Goal: Task Accomplishment & Management: Manage account settings

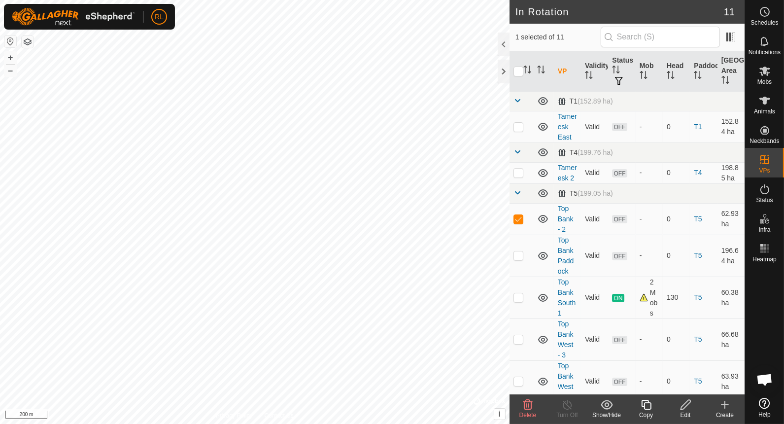
click at [687, 410] on icon at bounding box center [686, 405] width 12 height 12
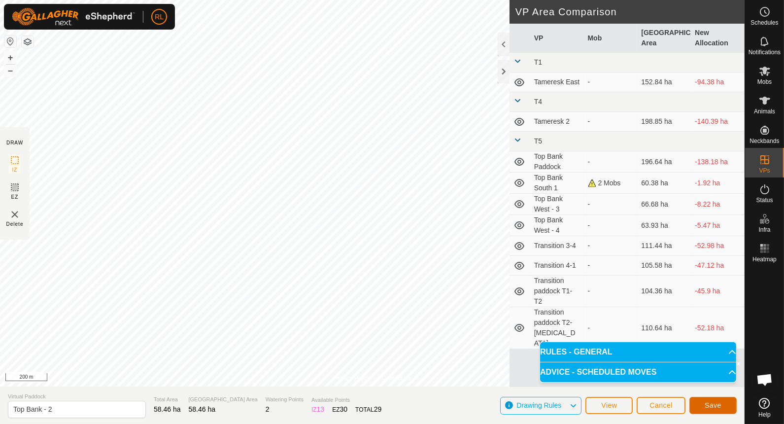
click at [713, 403] on span "Save" at bounding box center [713, 405] width 17 height 8
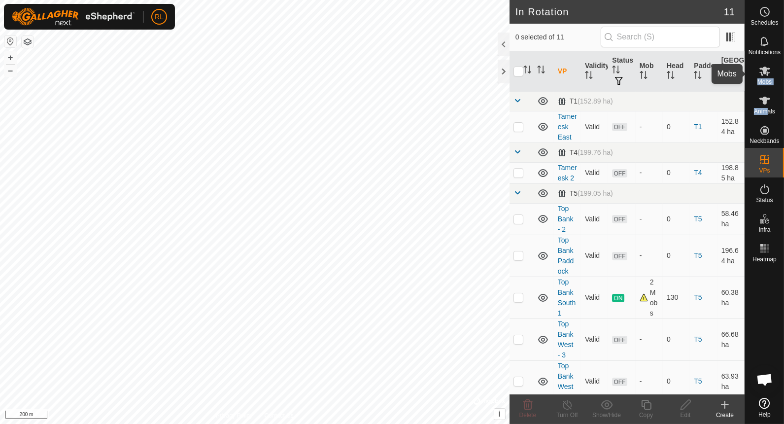
drag, startPoint x: 767, startPoint y: 108, endPoint x: 765, endPoint y: 75, distance: 32.6
click at [765, 75] on nav "Schedules Notifications Mobs Animals Neckbands VPs Status Infra Heatmap Help" at bounding box center [764, 212] width 39 height 424
click at [759, 75] on icon at bounding box center [765, 71] width 12 height 12
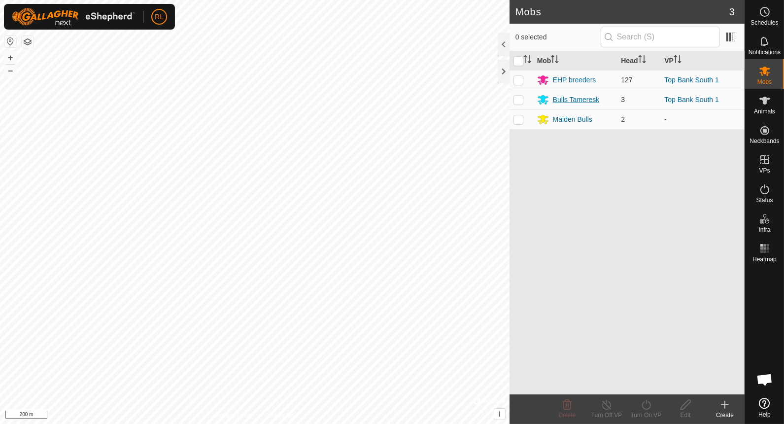
click at [581, 97] on div "Bulls Tameresk" at bounding box center [576, 100] width 47 height 10
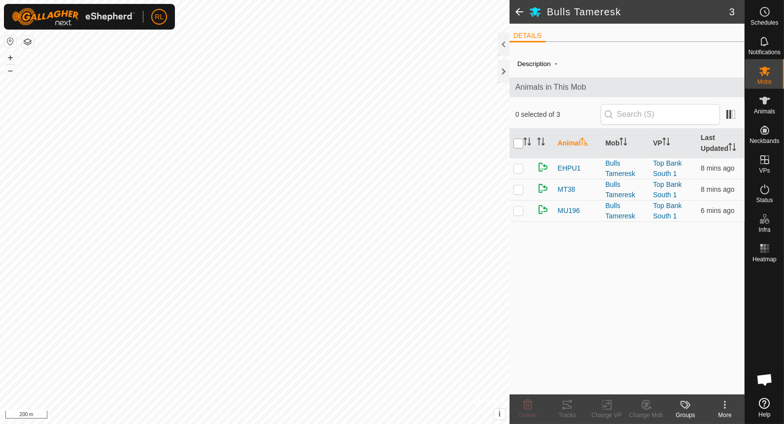
click at [521, 142] on input "checkbox" at bounding box center [519, 144] width 10 height 10
checkbox input "true"
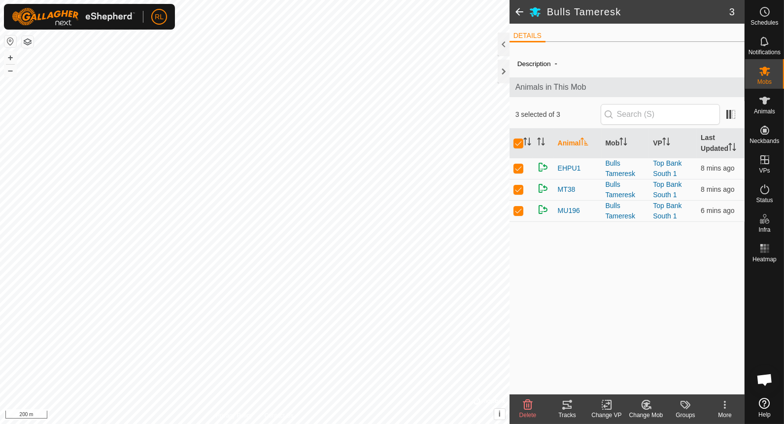
click at [611, 403] on icon at bounding box center [609, 404] width 4 height 9
click at [632, 364] on link "Choose VP..." at bounding box center [637, 363] width 98 height 20
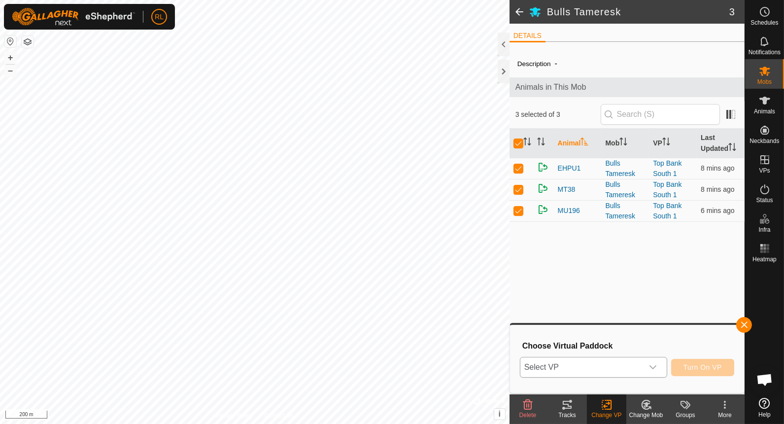
click at [650, 364] on div "dropdown trigger" at bounding box center [653, 367] width 20 height 20
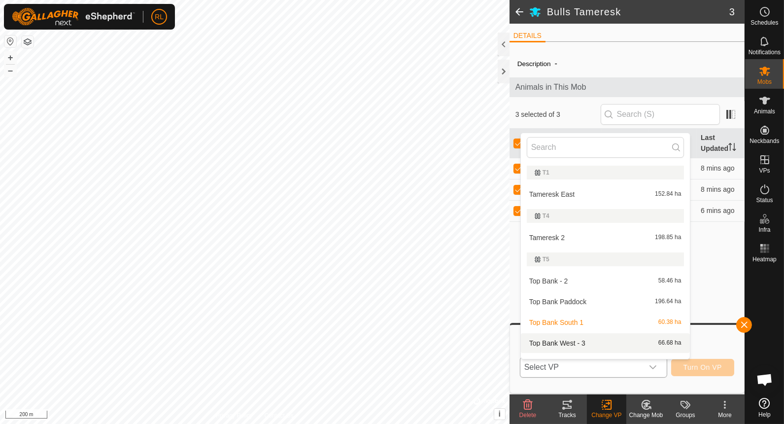
scroll to position [15, 0]
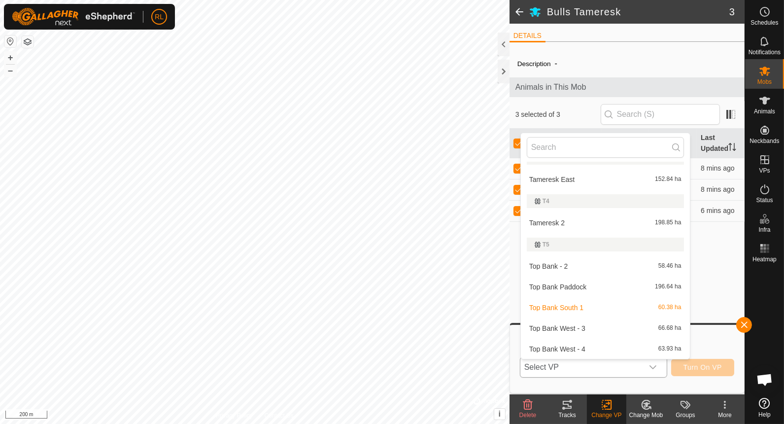
click at [571, 263] on li "Top Bank - 2 58.46 ha" at bounding box center [605, 266] width 169 height 20
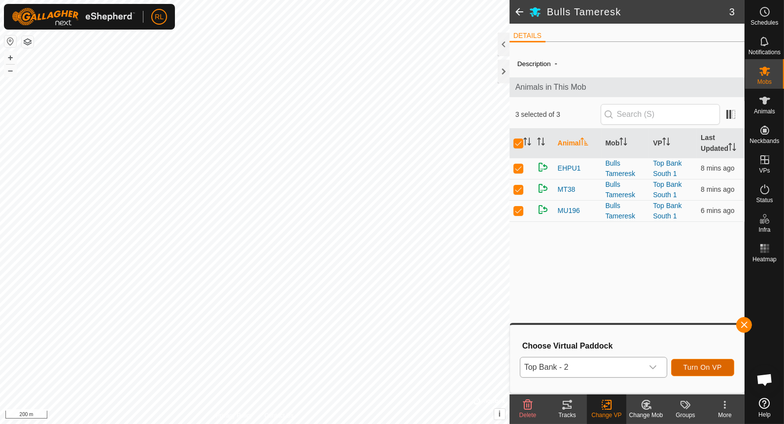
click at [706, 369] on span "Turn On VP" at bounding box center [703, 367] width 38 height 8
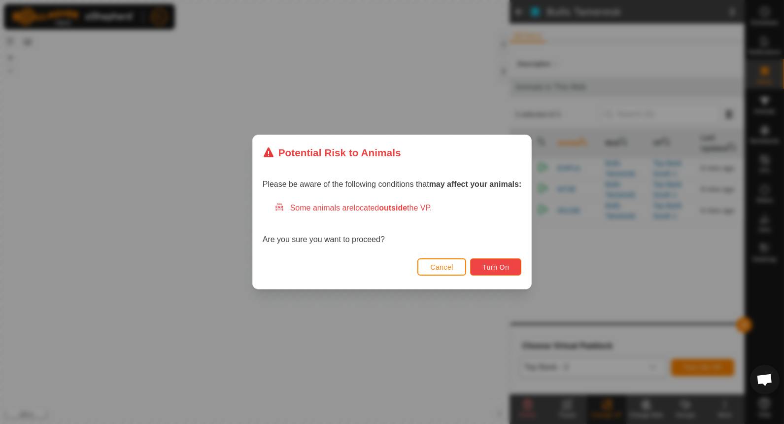
click at [491, 260] on button "Turn On" at bounding box center [495, 266] width 51 height 17
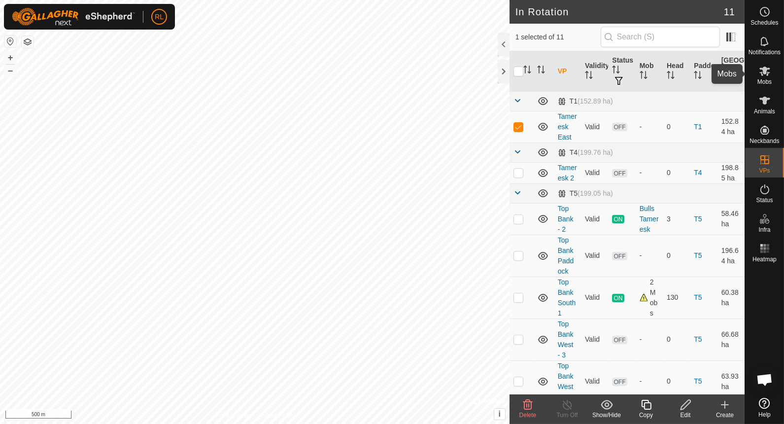
click at [766, 74] on icon at bounding box center [765, 71] width 11 height 9
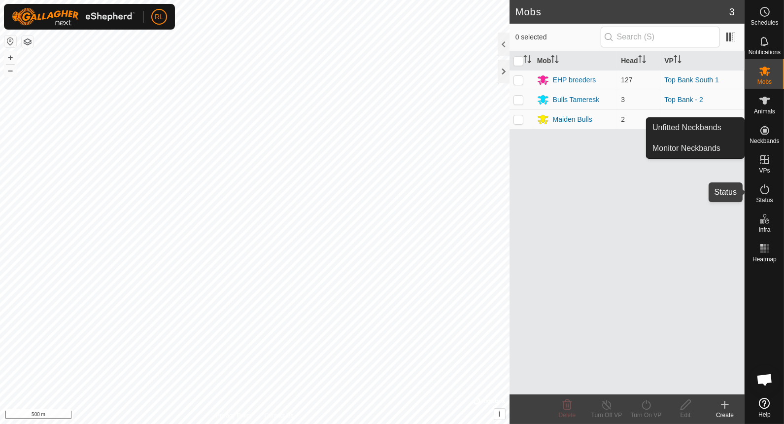
click at [765, 189] on icon at bounding box center [765, 189] width 12 height 12
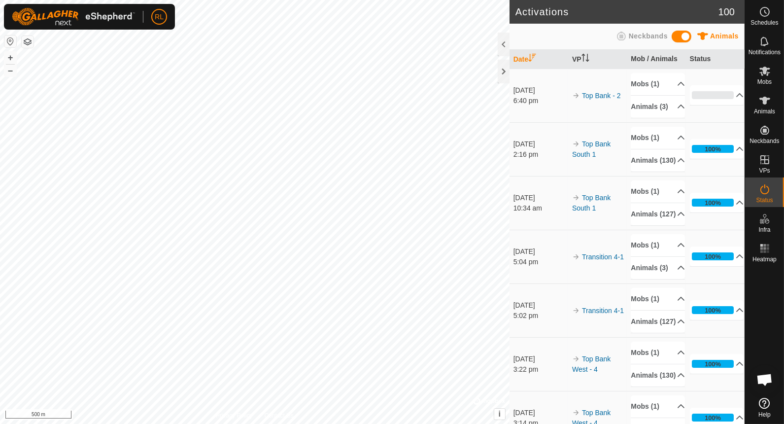
click at [765, 189] on icon at bounding box center [765, 189] width 12 height 12
click at [725, 97] on p-accordion-header "0%" at bounding box center [717, 95] width 54 height 20
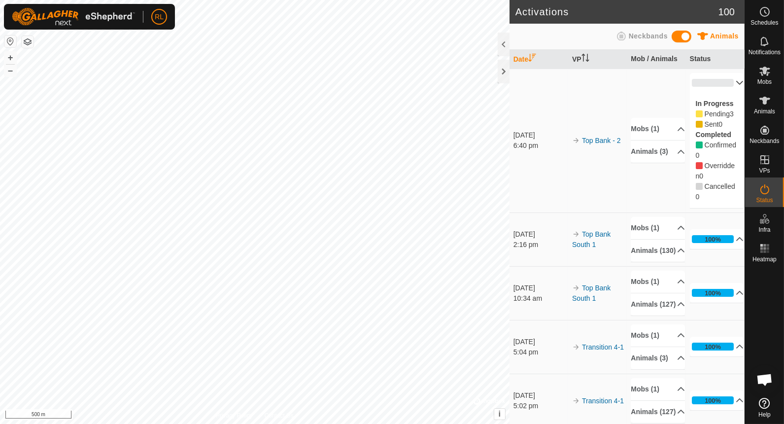
click at [710, 185] on span "Cancelled" at bounding box center [720, 186] width 31 height 8
drag, startPoint x: 710, startPoint y: 185, endPoint x: 765, endPoint y: 76, distance: 121.5
click at [765, 76] on icon at bounding box center [765, 71] width 12 height 12
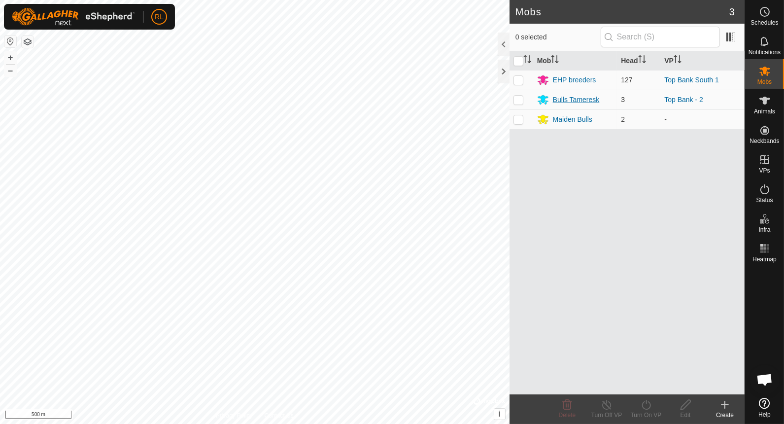
click at [575, 99] on div "Bulls Tameresk" at bounding box center [576, 100] width 47 height 10
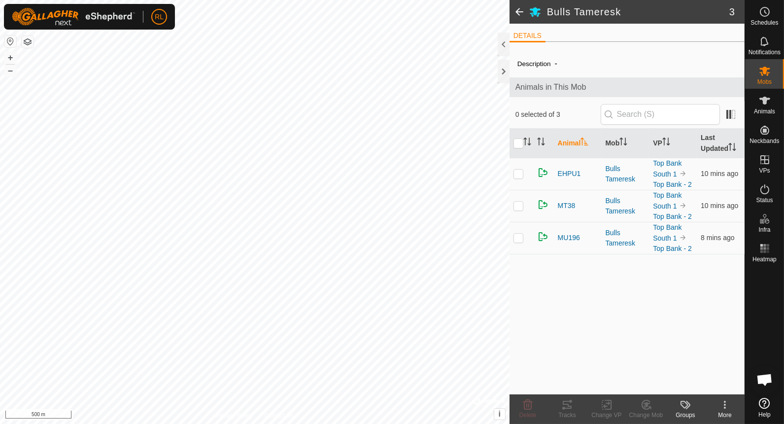
drag, startPoint x: 567, startPoint y: 171, endPoint x: 527, endPoint y: 325, distance: 159.3
click at [527, 325] on div "Description - Animals in This Mob 0 selected of 3 Animal Mob VP Last Updated EH…" at bounding box center [627, 222] width 235 height 345
click at [519, 145] on input "checkbox" at bounding box center [519, 144] width 10 height 10
checkbox input "true"
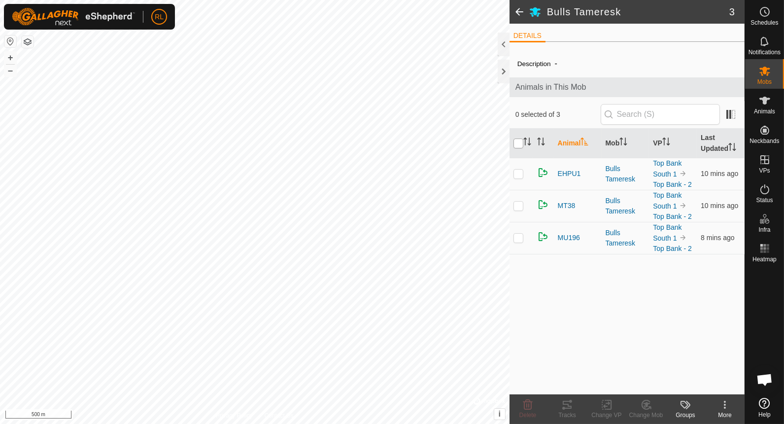
checkbox input "true"
click at [602, 405] on rect at bounding box center [606, 404] width 9 height 9
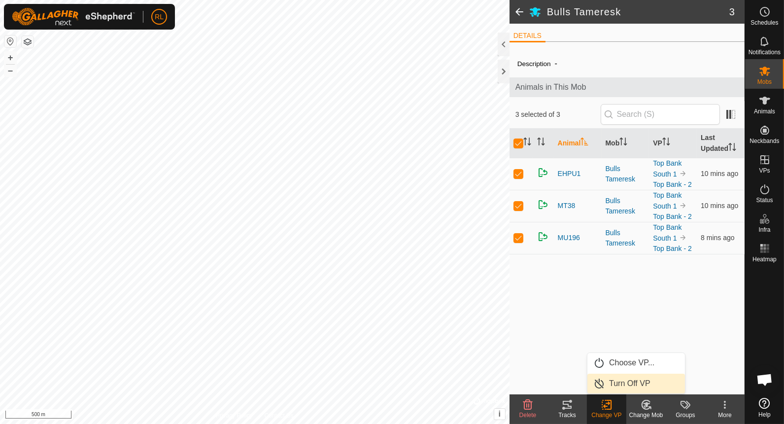
click at [634, 385] on link "Turn Off VP" at bounding box center [637, 384] width 98 height 20
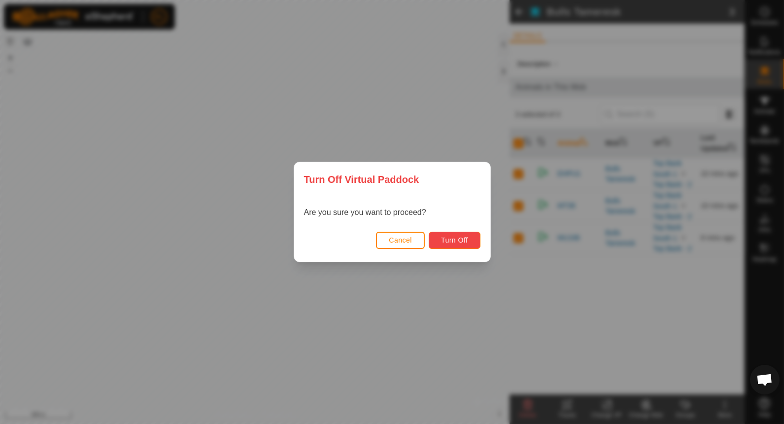
click at [464, 238] on span "Turn Off" at bounding box center [454, 240] width 27 height 8
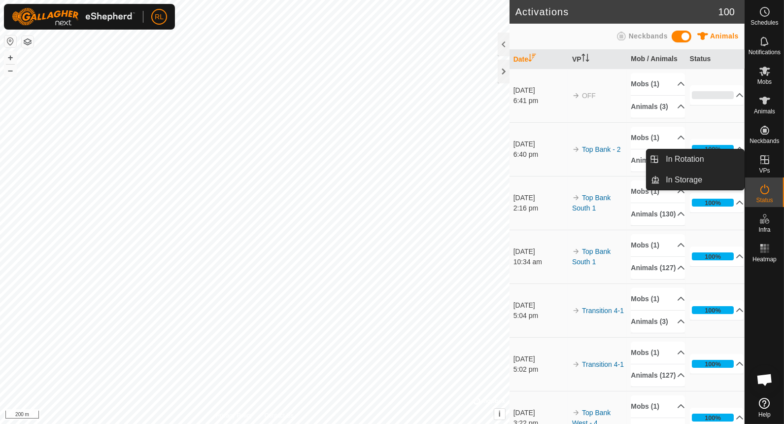
click at [766, 158] on icon at bounding box center [765, 160] width 12 height 12
click at [734, 158] on link "In Rotation" at bounding box center [702, 159] width 84 height 20
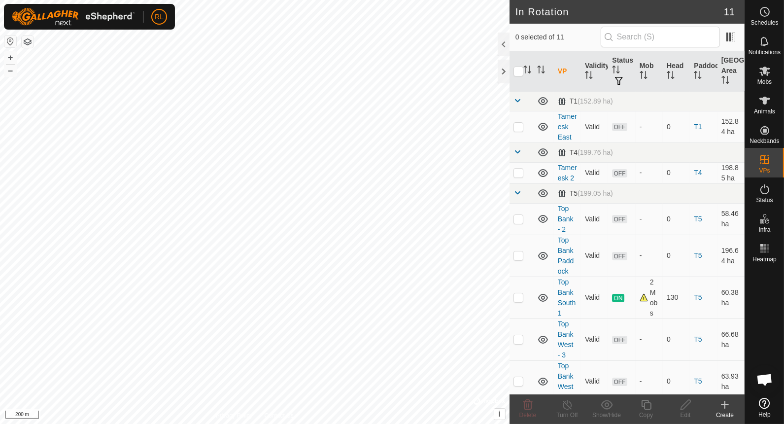
click at [723, 406] on icon at bounding box center [725, 405] width 12 height 12
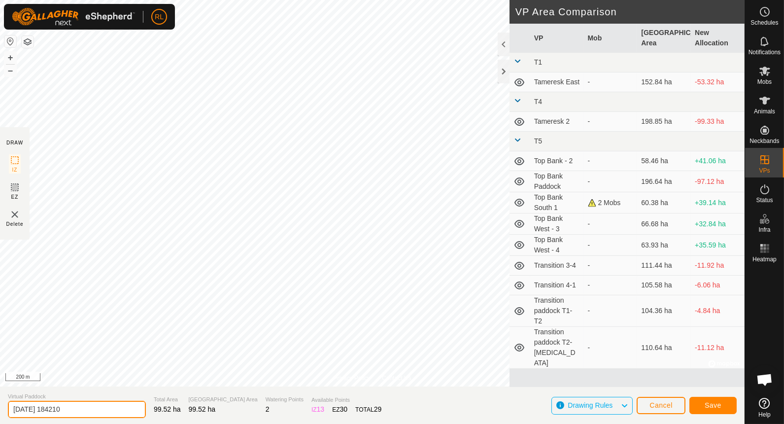
click at [88, 407] on input "[DATE] 184210" at bounding box center [77, 409] width 138 height 17
type input "2"
type input "Transition 1-2adjusted"
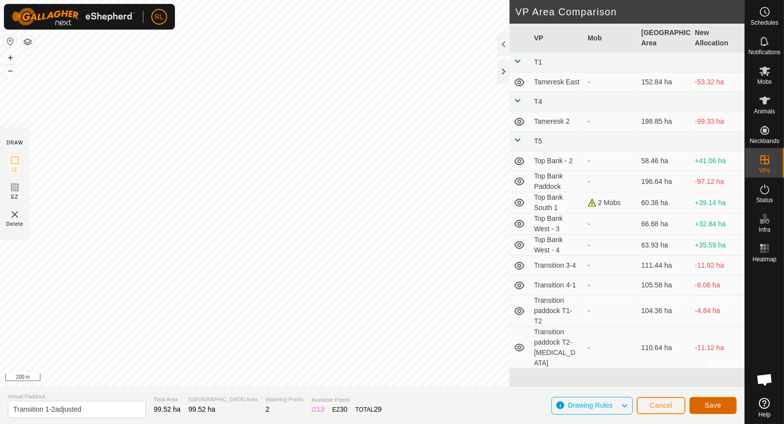
click at [719, 407] on span "Save" at bounding box center [713, 405] width 17 height 8
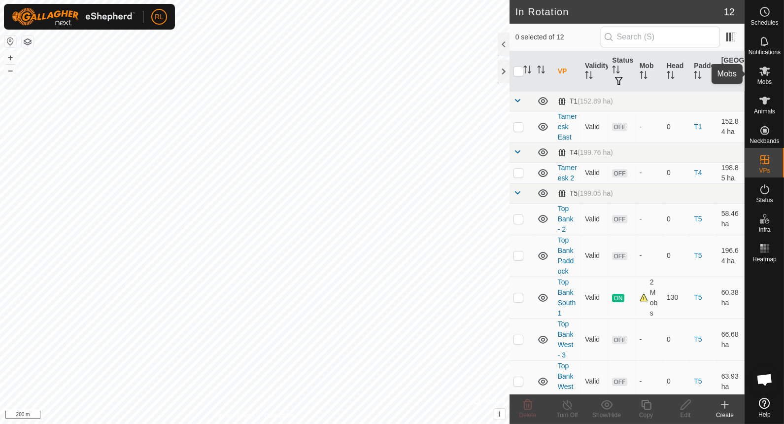
click at [768, 76] on icon at bounding box center [765, 71] width 12 height 12
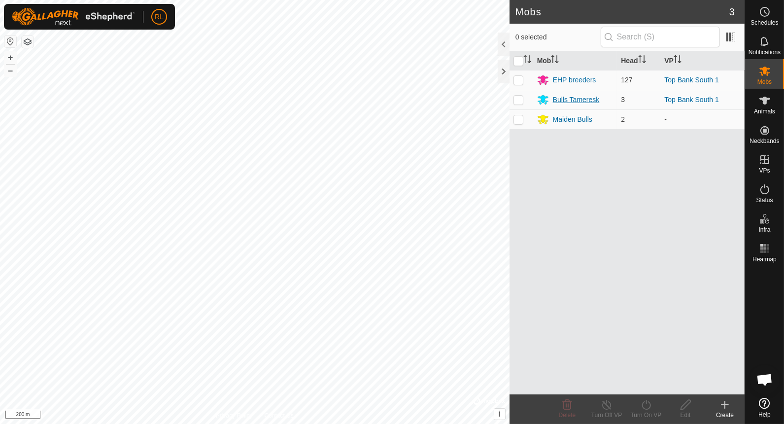
click at [578, 96] on div "Bulls Tameresk" at bounding box center [576, 100] width 47 height 10
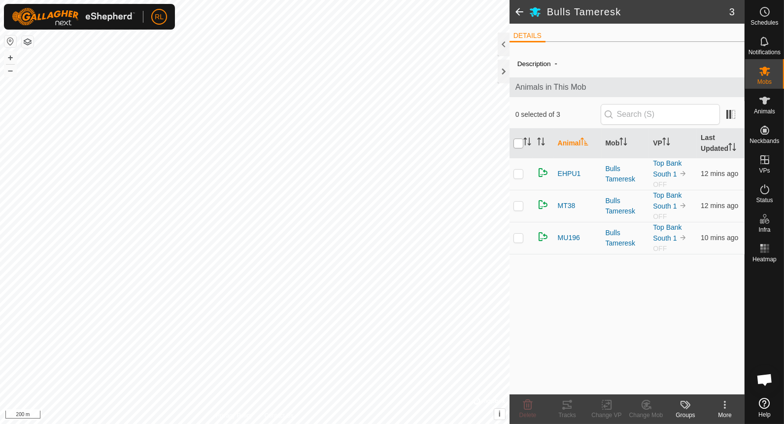
click at [517, 142] on input "checkbox" at bounding box center [519, 144] width 10 height 10
checkbox input "true"
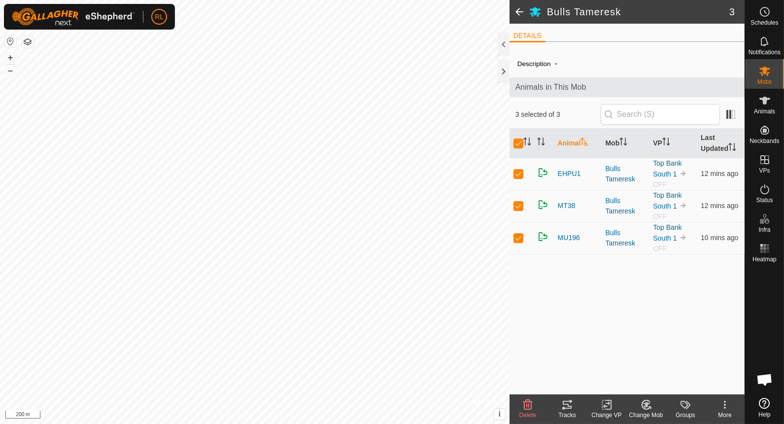
click at [607, 408] on icon at bounding box center [607, 405] width 12 height 12
click at [639, 362] on link "Choose VP..." at bounding box center [637, 363] width 98 height 20
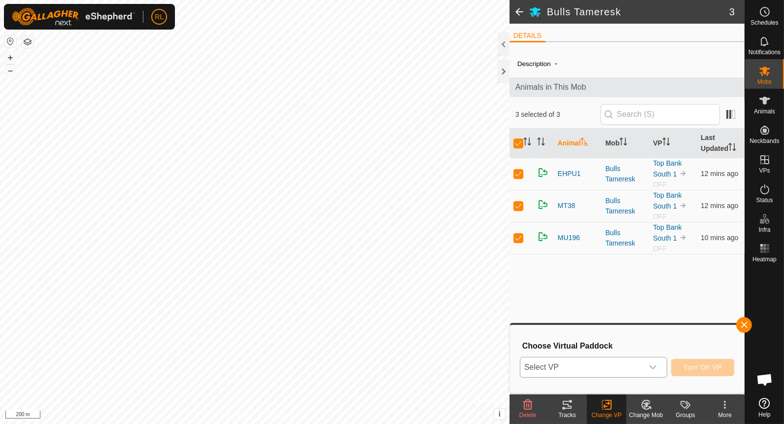
click at [656, 364] on icon "dropdown trigger" at bounding box center [653, 367] width 8 height 8
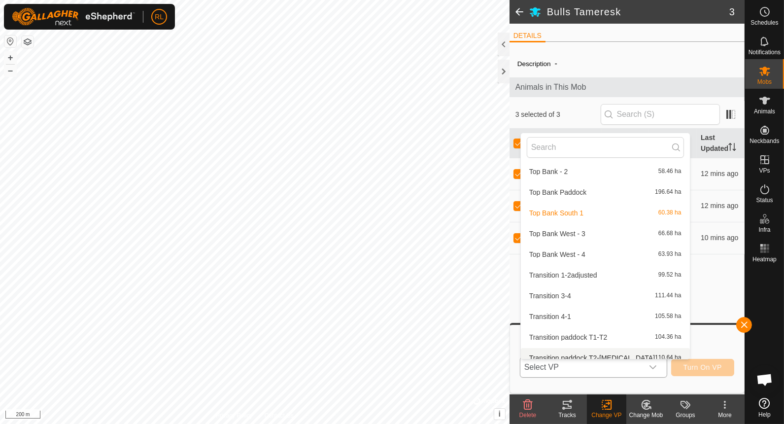
scroll to position [118, 0]
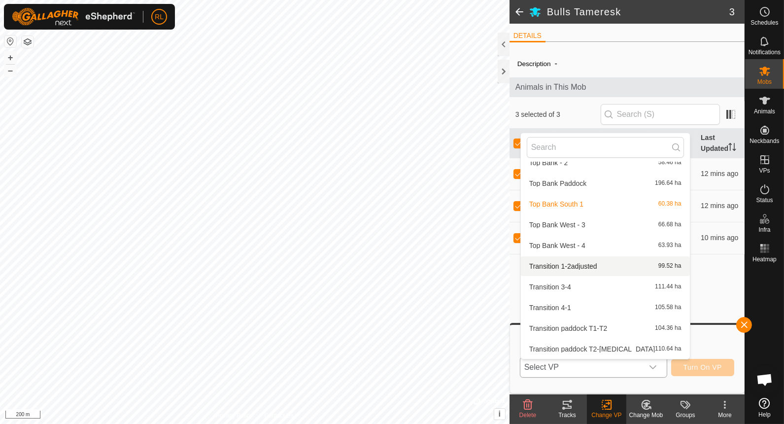
click at [605, 264] on li "Transition 1-2adjusted 99.52 ha" at bounding box center [605, 266] width 169 height 20
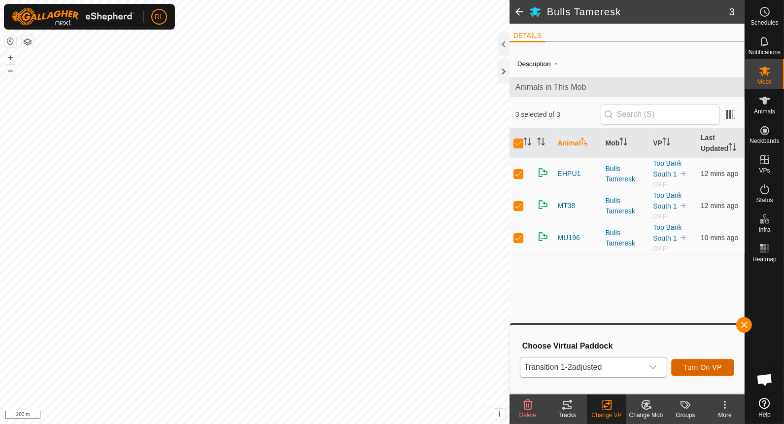
click at [708, 371] on button "Turn On VP" at bounding box center [702, 367] width 63 height 17
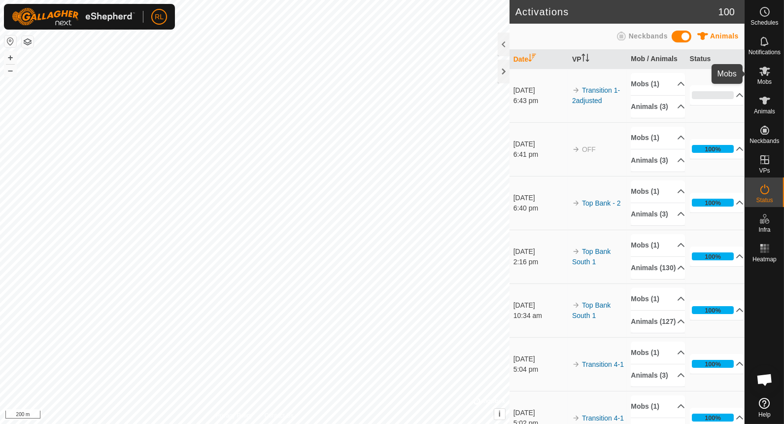
click at [772, 75] on es-mob-svg-icon at bounding box center [765, 71] width 18 height 16
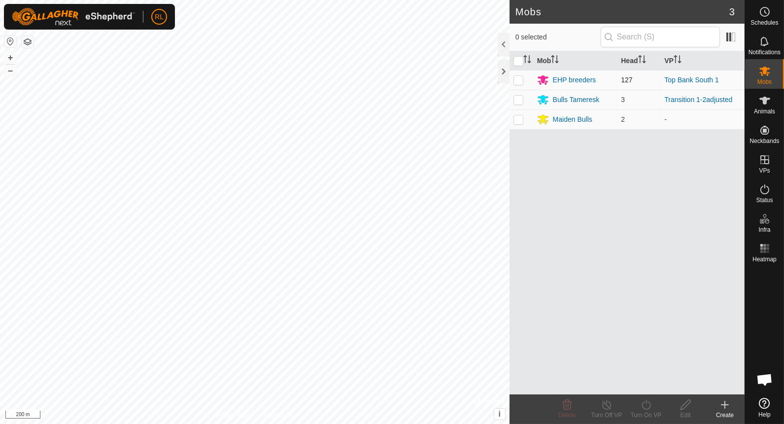
click at [517, 77] on p-checkbox at bounding box center [519, 80] width 10 height 8
checkbox input "true"
click at [567, 78] on div "EHP breeders" at bounding box center [574, 80] width 43 height 10
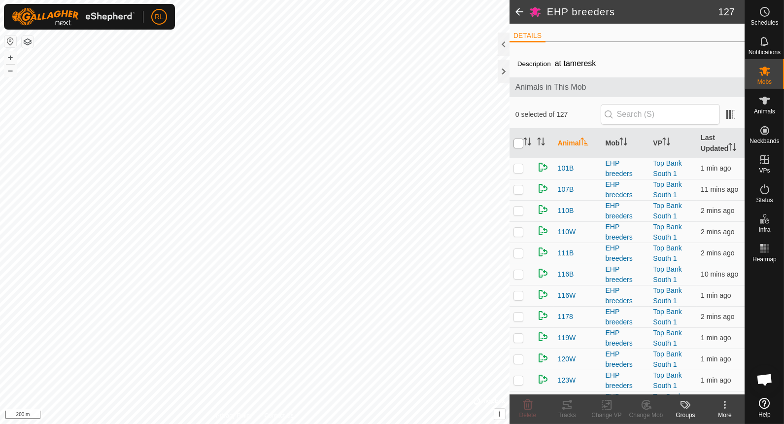
click at [519, 146] on input "checkbox" at bounding box center [519, 144] width 10 height 10
checkbox input "true"
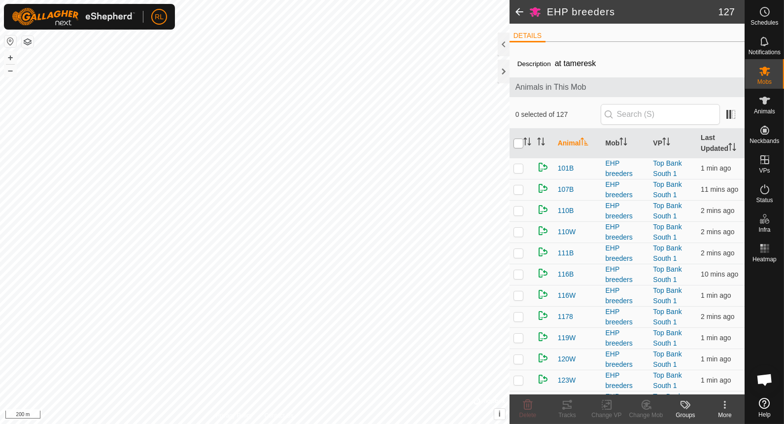
checkbox input "true"
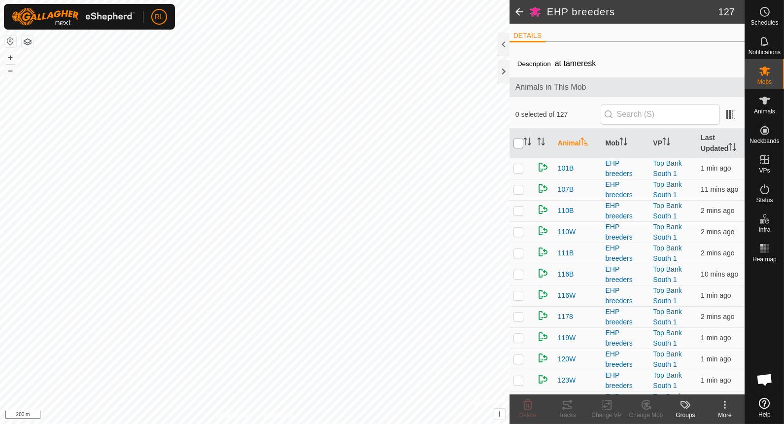
checkbox input "true"
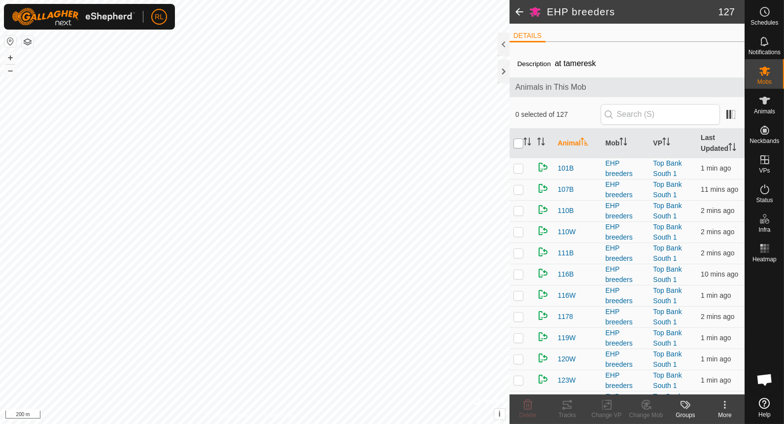
checkbox input "true"
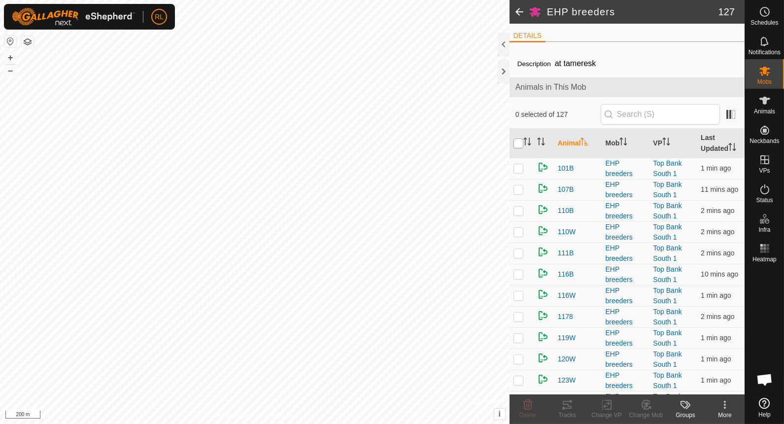
checkbox input "true"
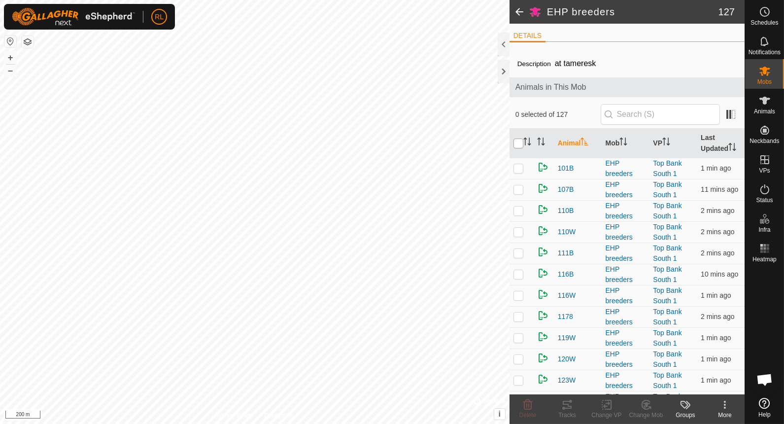
checkbox input "true"
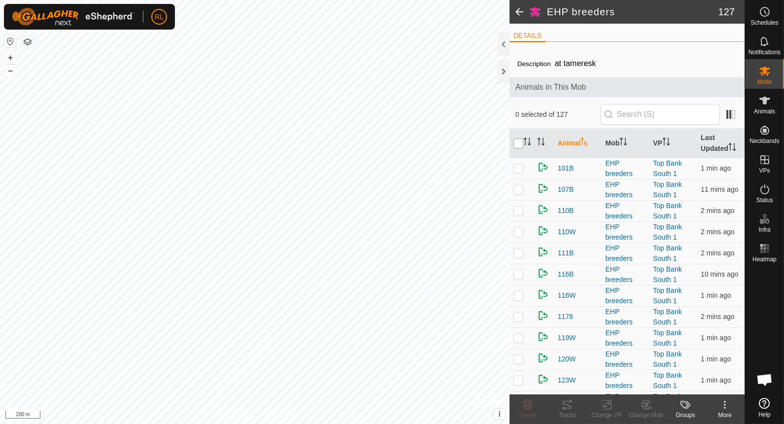
checkbox input "true"
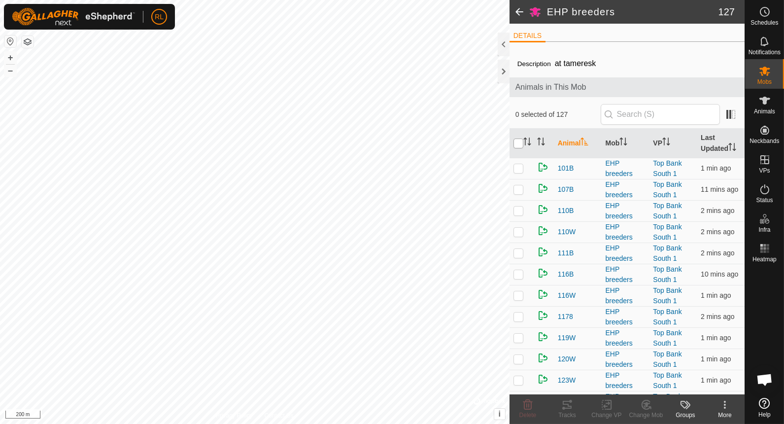
checkbox input "true"
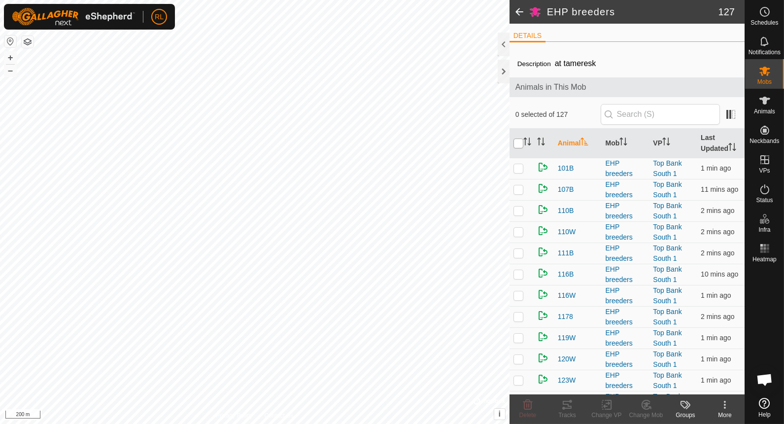
checkbox input "true"
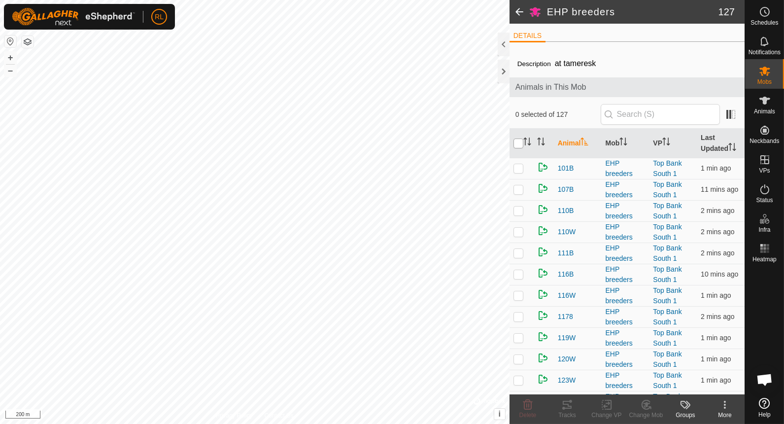
checkbox input "true"
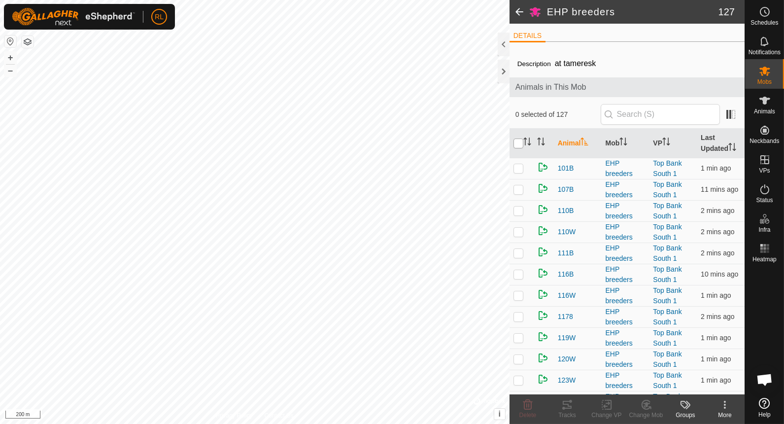
checkbox input "true"
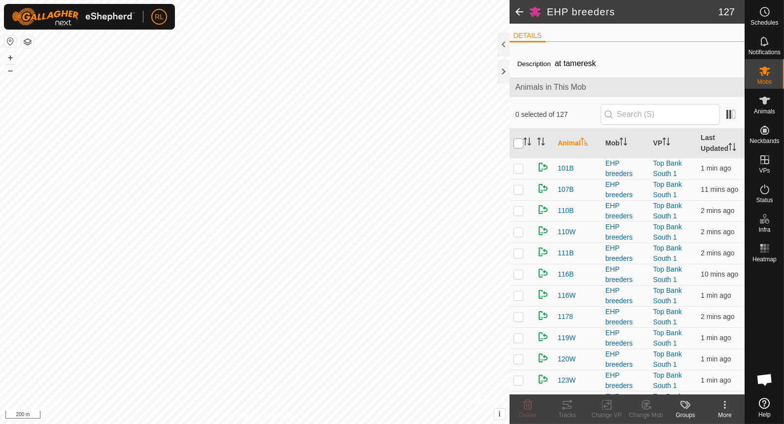
checkbox input "true"
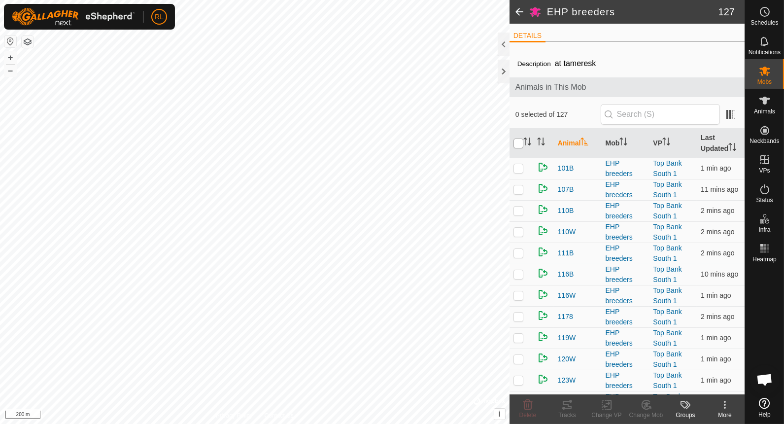
checkbox input "true"
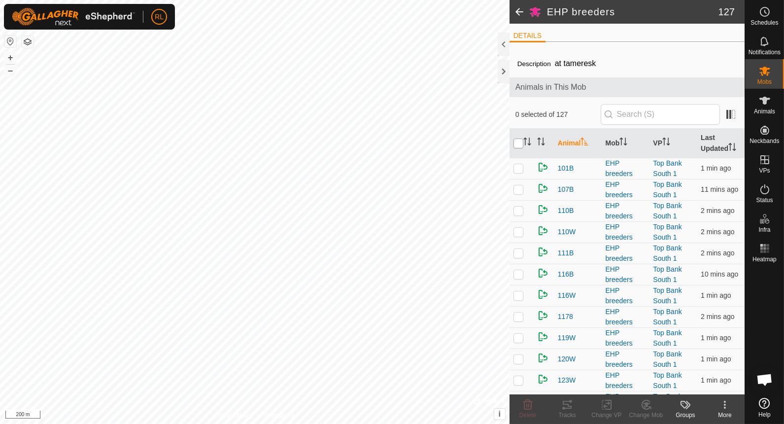
checkbox input "true"
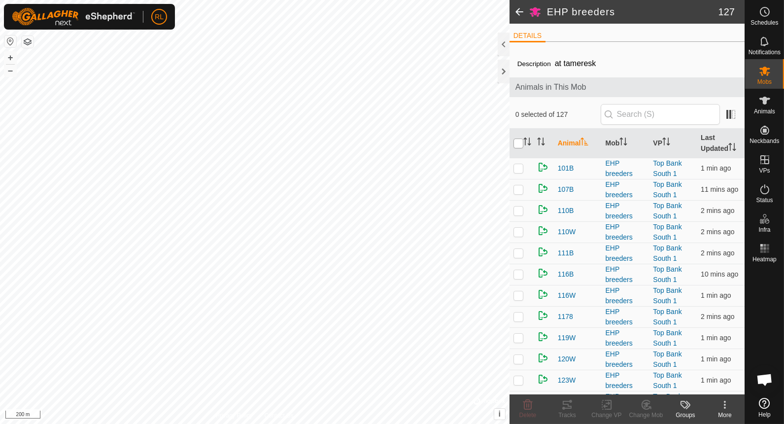
checkbox input "true"
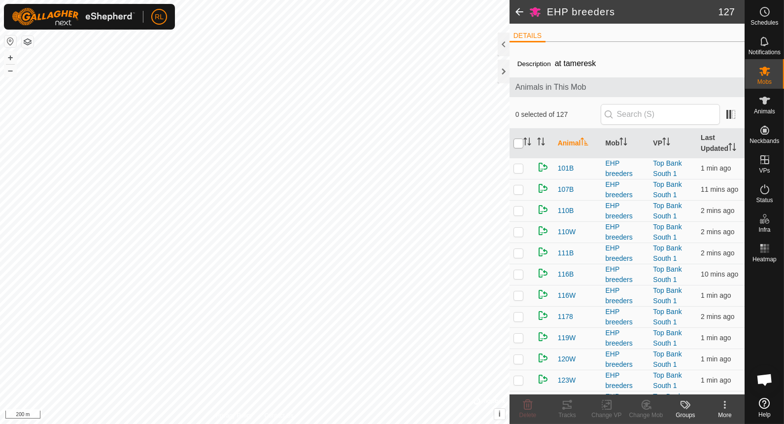
checkbox input "true"
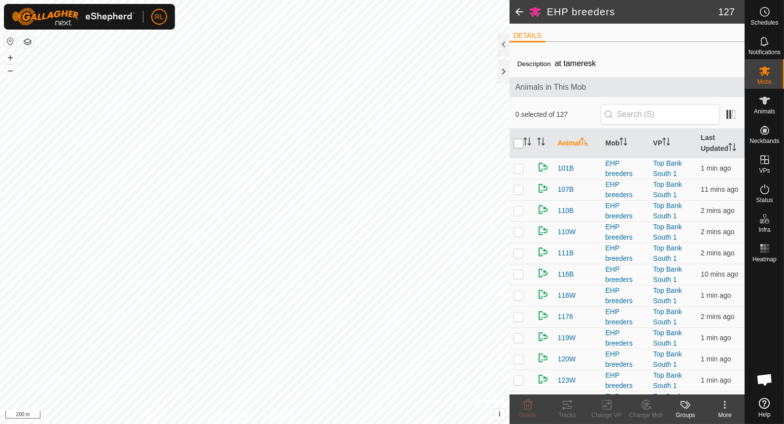
checkbox input "true"
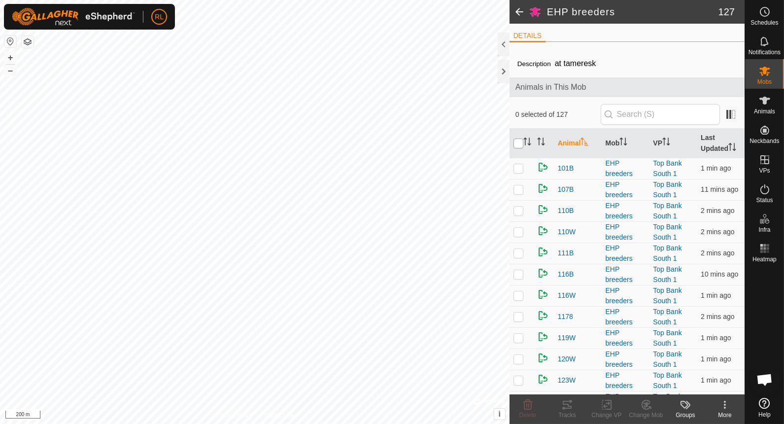
checkbox input "true"
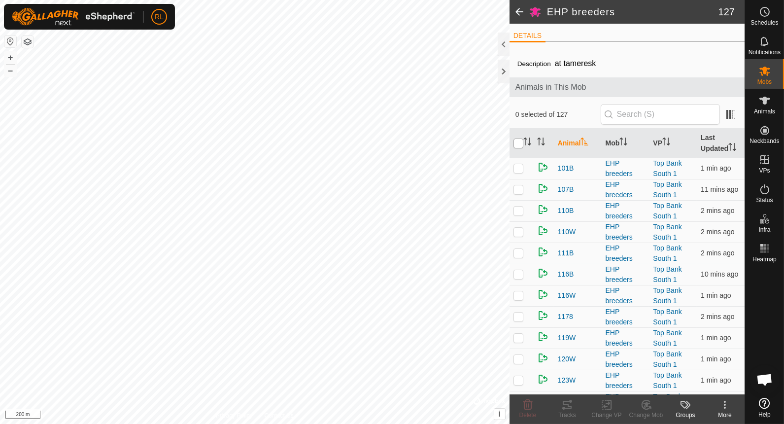
checkbox input "true"
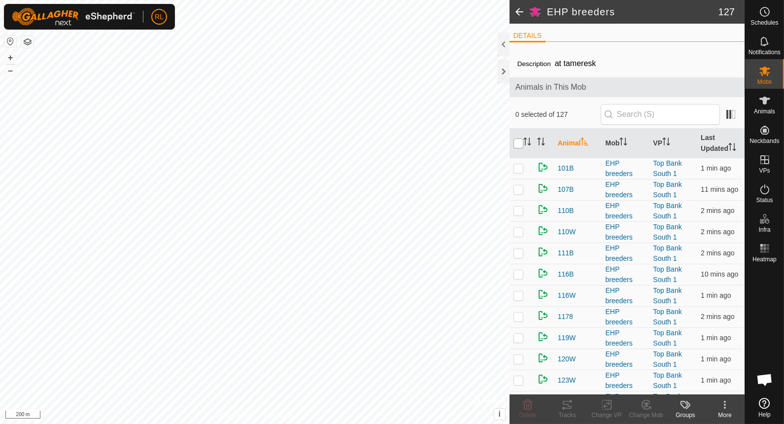
checkbox input "true"
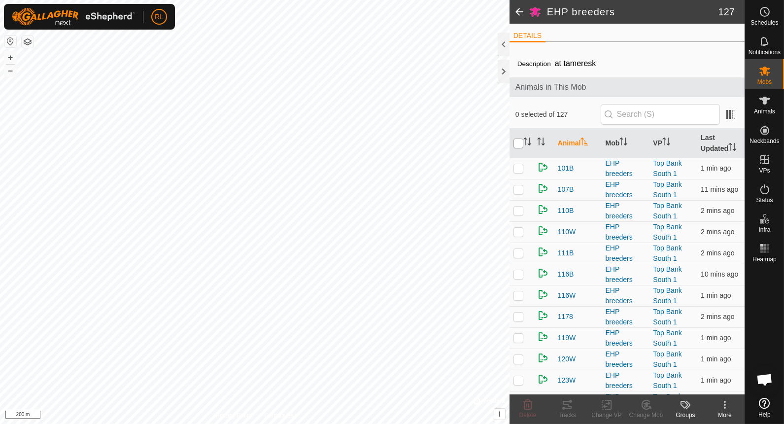
checkbox input "true"
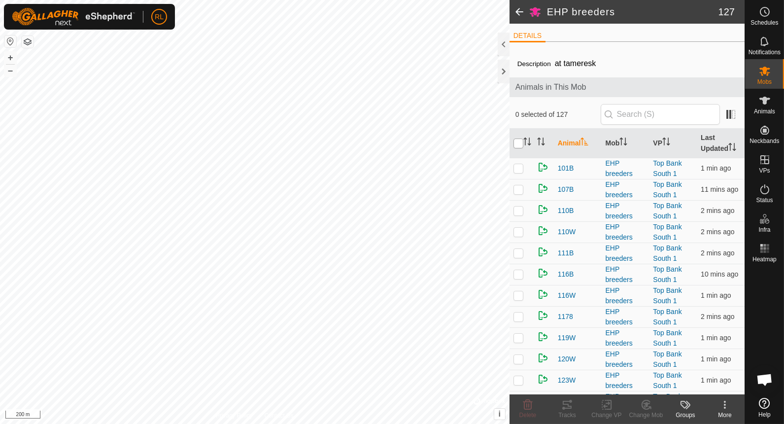
checkbox input "true"
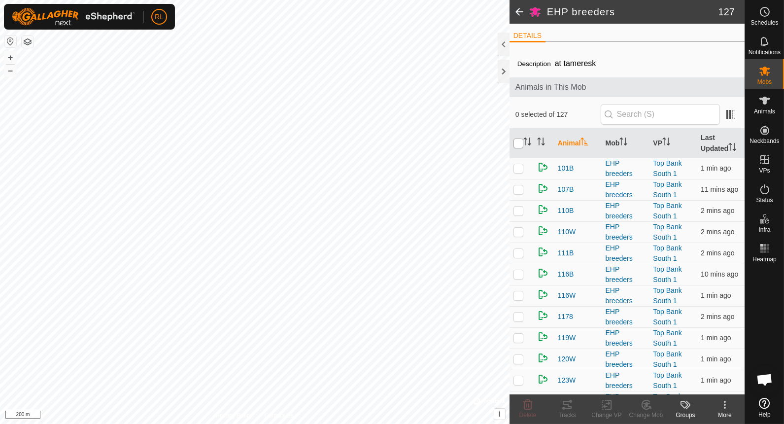
checkbox input "true"
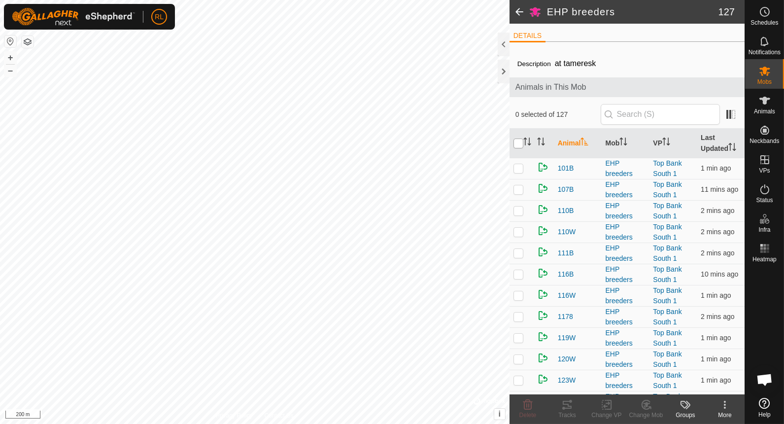
checkbox input "true"
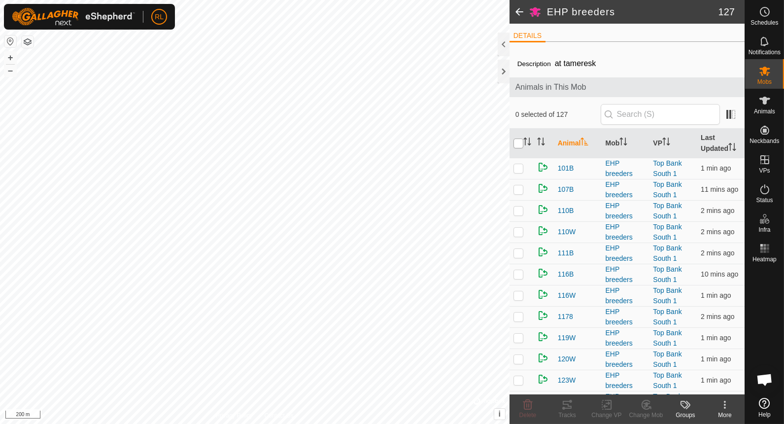
checkbox input "true"
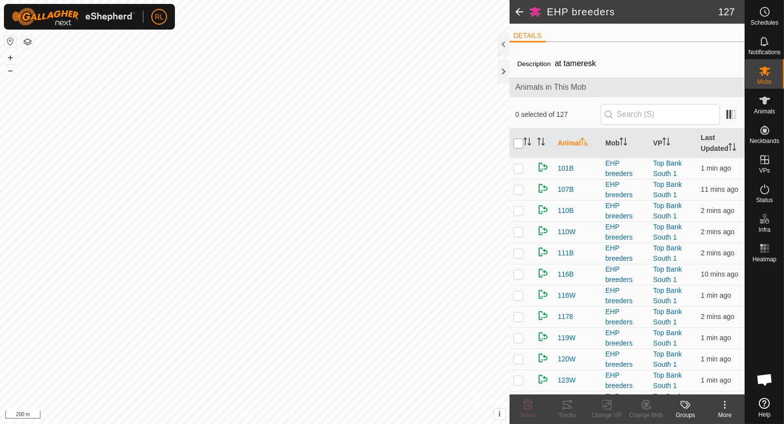
checkbox input "true"
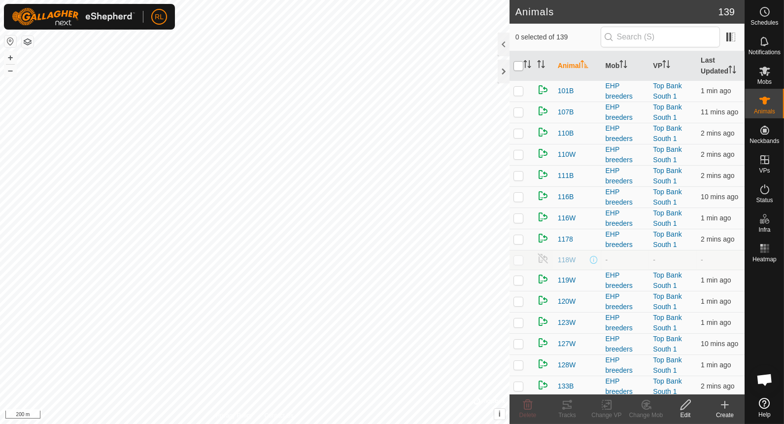
click at [518, 65] on input "checkbox" at bounding box center [519, 66] width 10 height 10
checkbox input "true"
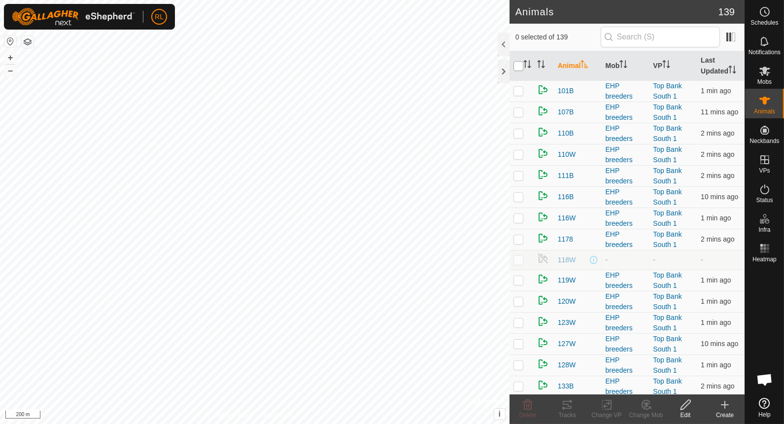
checkbox input "true"
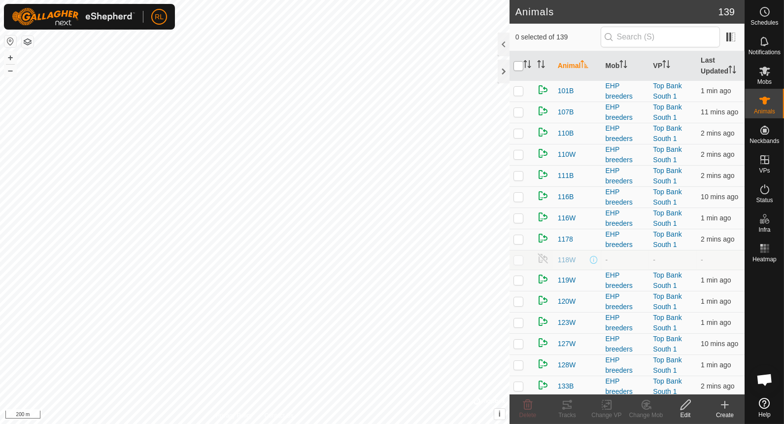
checkbox input "true"
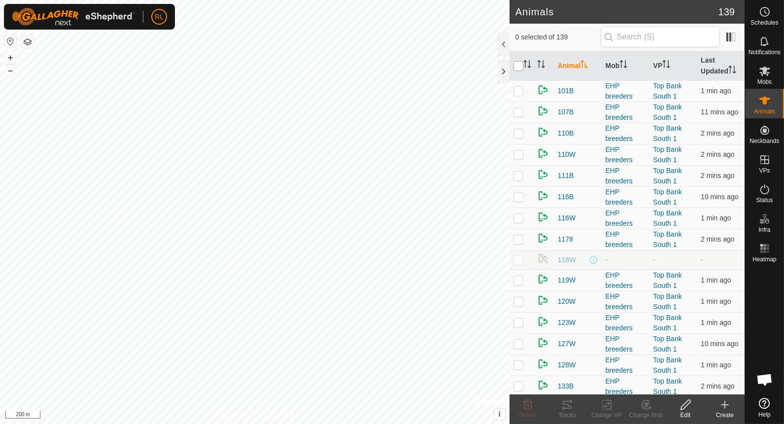
checkbox input "true"
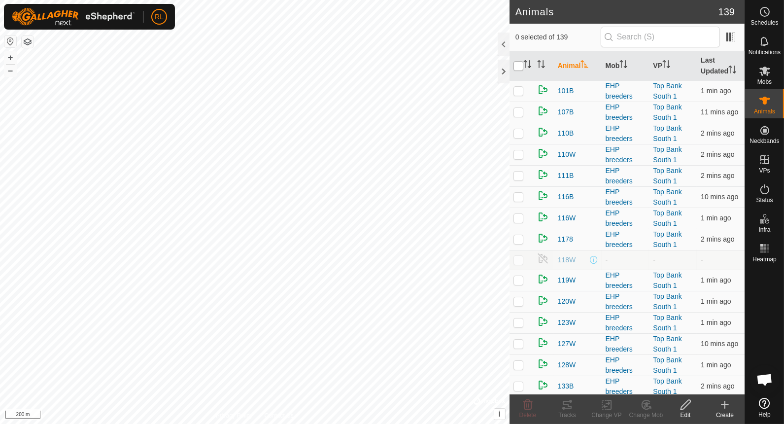
checkbox input "true"
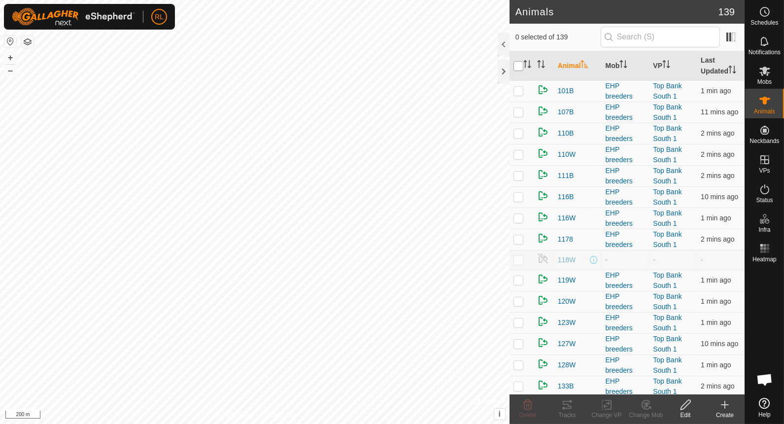
checkbox input "true"
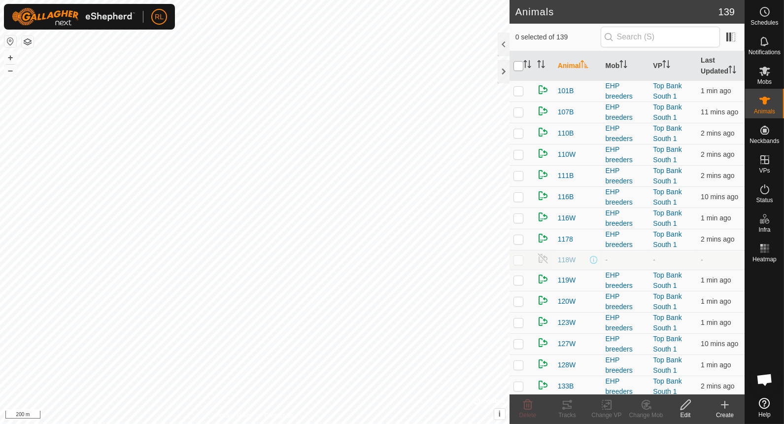
checkbox input "true"
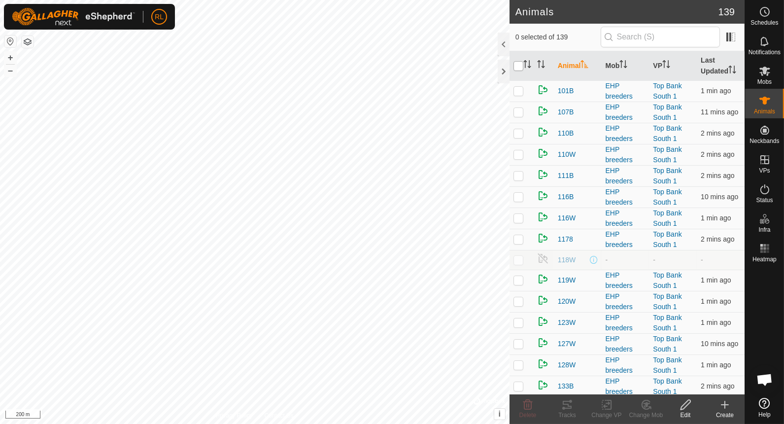
checkbox input "true"
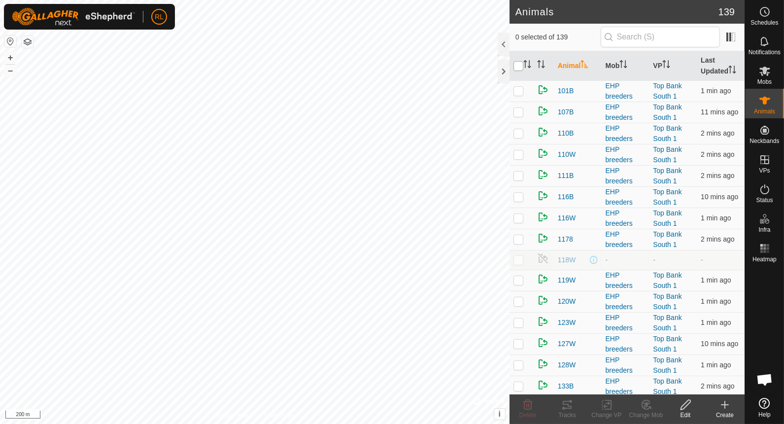
checkbox input "true"
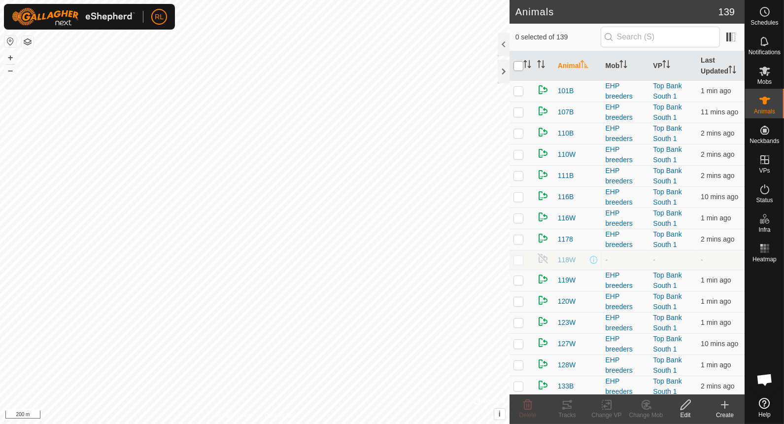
checkbox input "true"
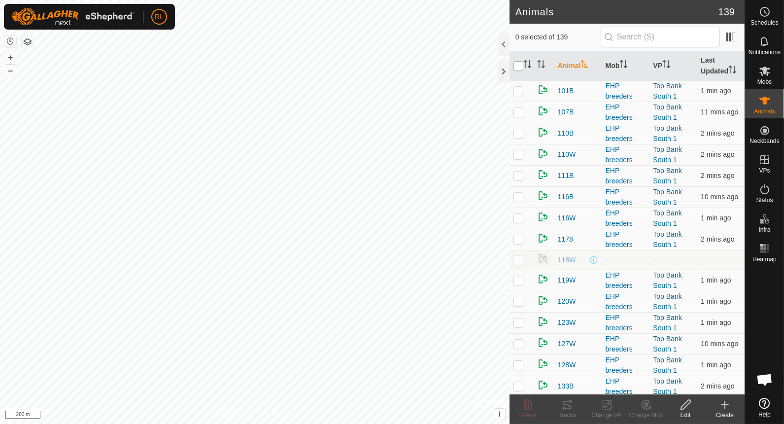
checkbox input "true"
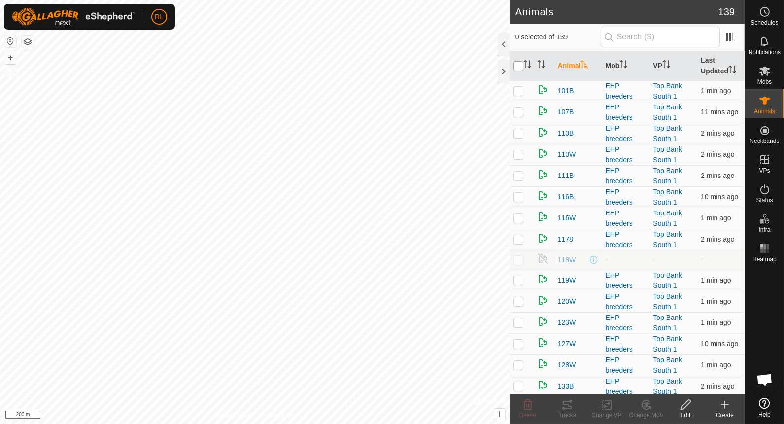
checkbox input "true"
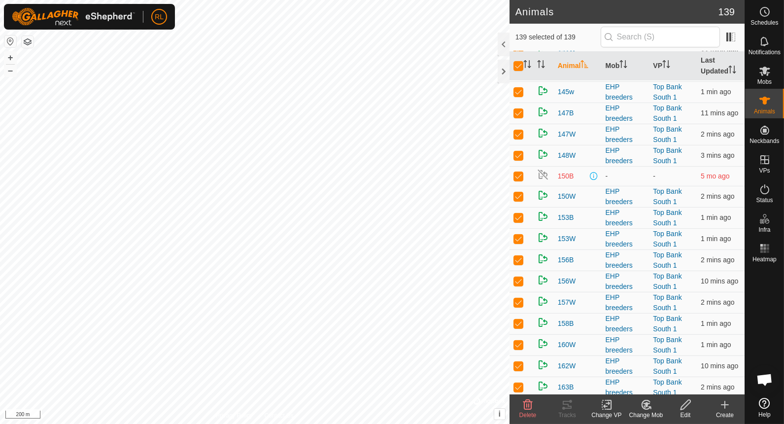
scroll to position [526, 0]
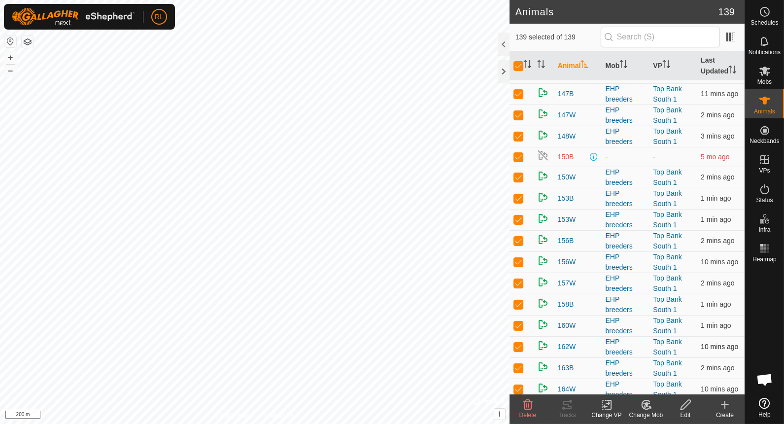
click at [519, 343] on p-checkbox at bounding box center [519, 347] width 10 height 8
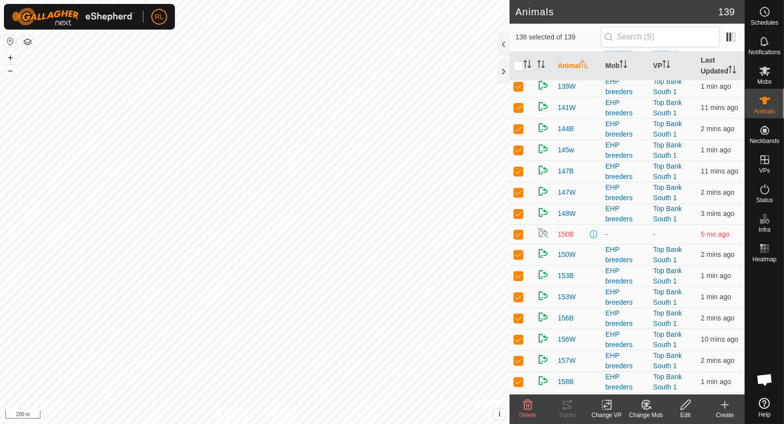
scroll to position [438, 0]
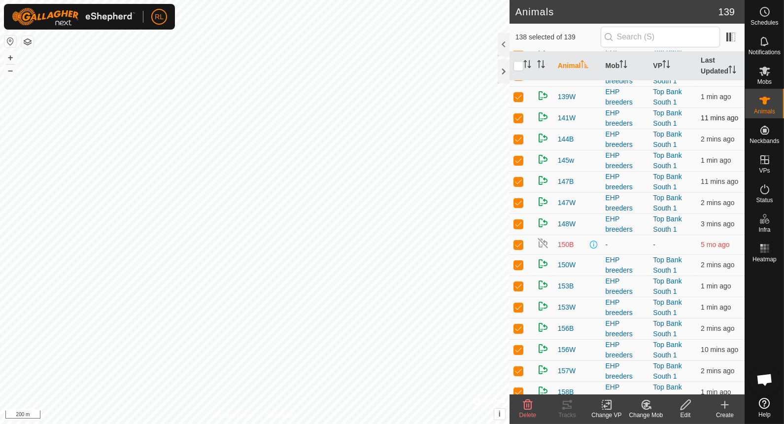
click at [519, 114] on p-checkbox at bounding box center [519, 118] width 10 height 8
click at [517, 114] on p-checkbox at bounding box center [519, 118] width 10 height 8
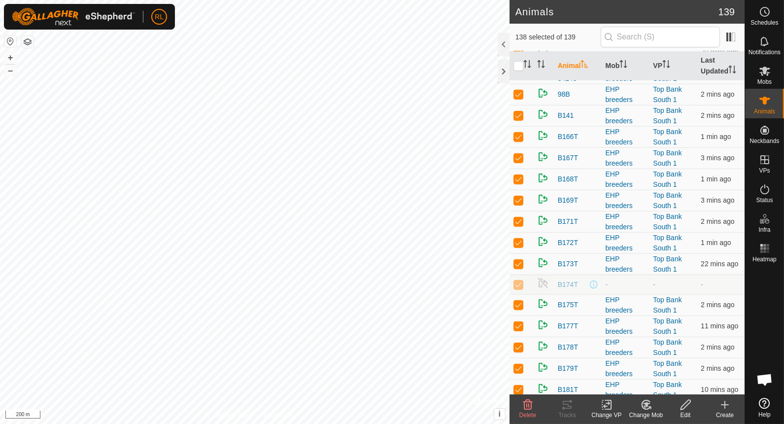
scroll to position [1256, 0]
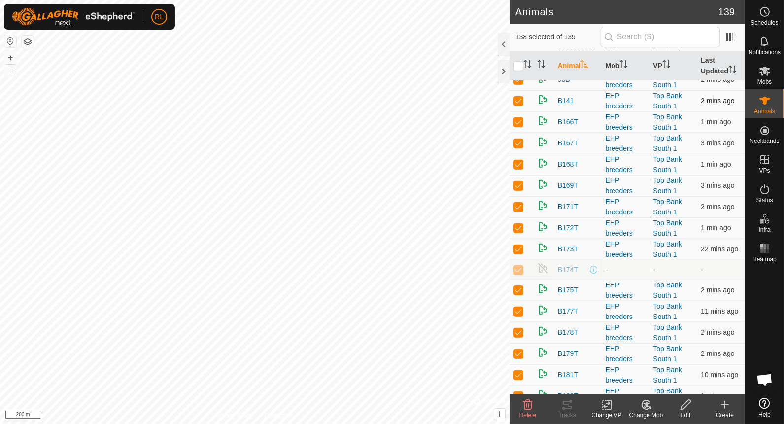
click at [517, 97] on p-checkbox at bounding box center [519, 101] width 10 height 8
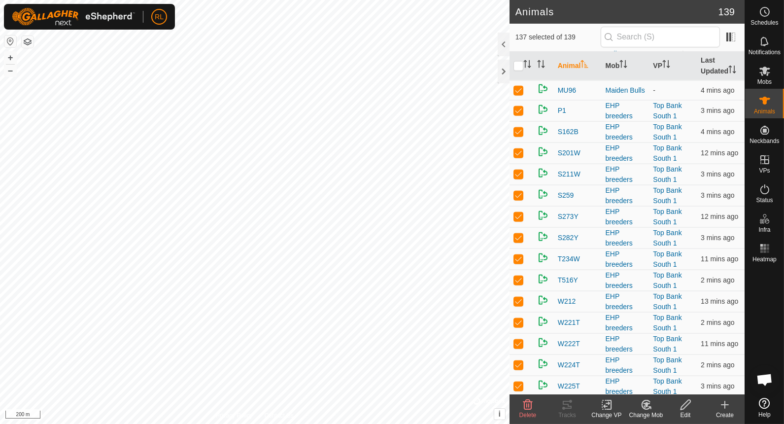
scroll to position [2286, 0]
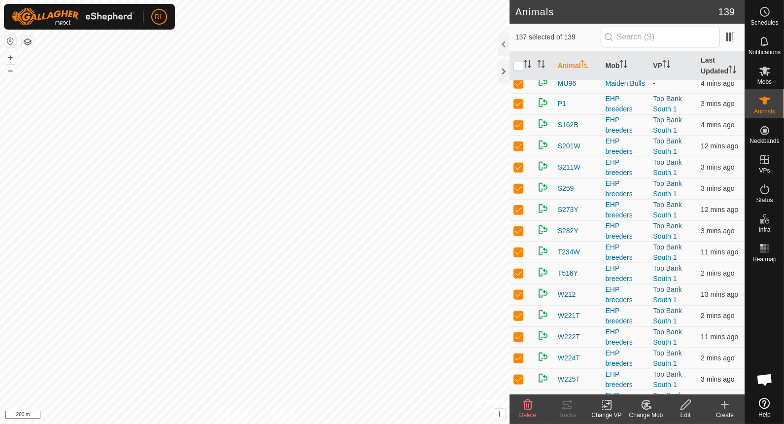
click at [519, 375] on p-checkbox at bounding box center [519, 379] width 10 height 8
click at [609, 407] on icon at bounding box center [607, 405] width 12 height 12
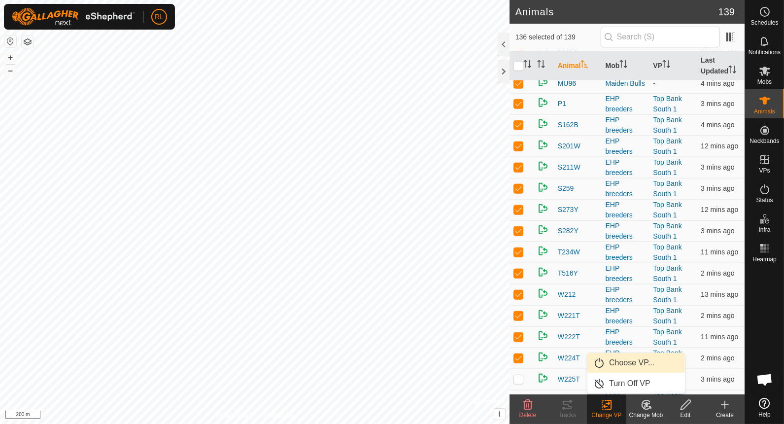
click at [657, 364] on link "Choose VP..." at bounding box center [637, 363] width 98 height 20
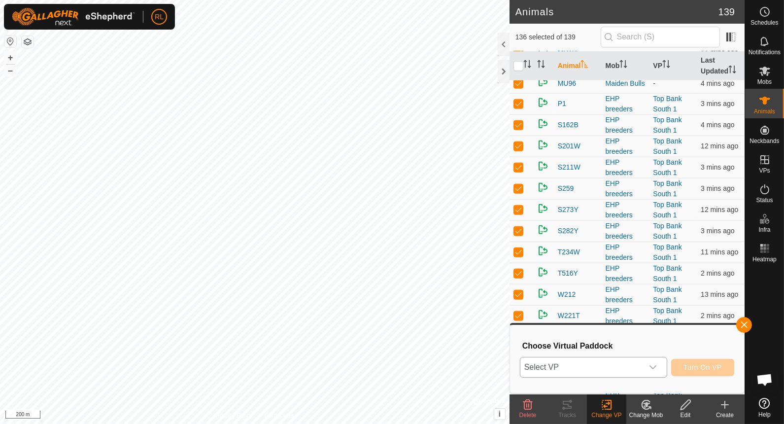
click at [656, 368] on icon "dropdown trigger" at bounding box center [653, 367] width 7 height 4
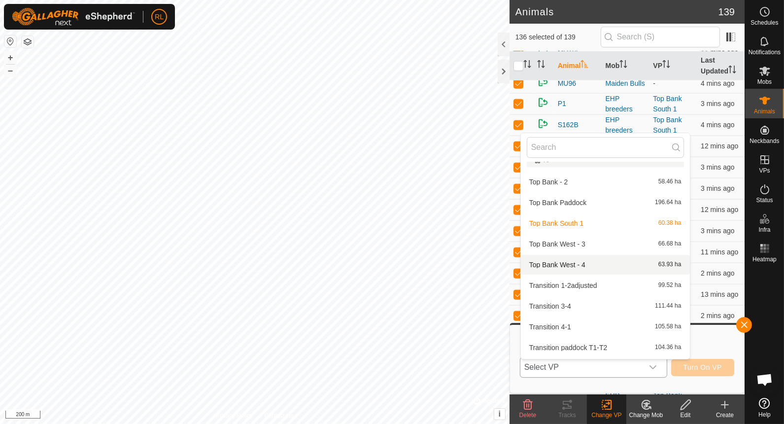
scroll to position [102, 0]
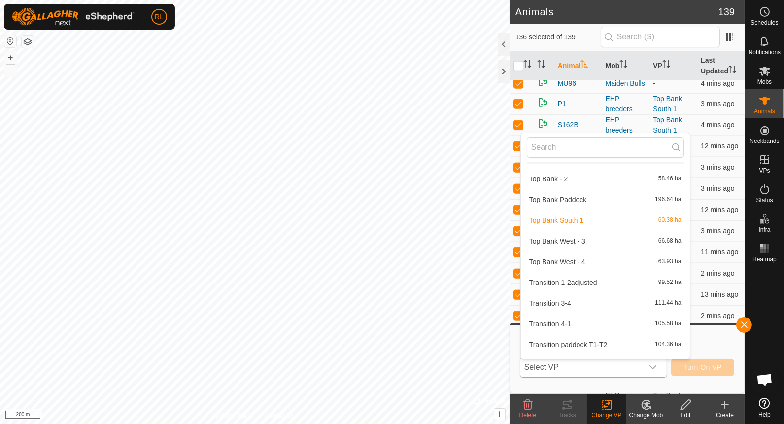
click at [602, 282] on li "Transition 1-2adjusted 99.52 ha" at bounding box center [605, 283] width 169 height 20
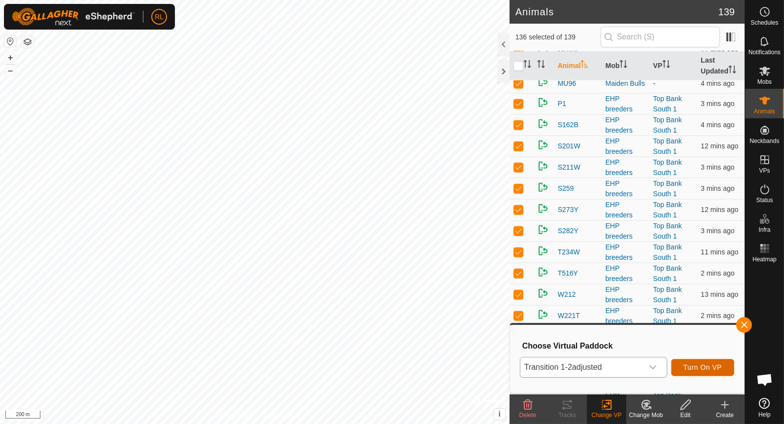
click at [708, 364] on span "Turn On VP" at bounding box center [703, 367] width 38 height 8
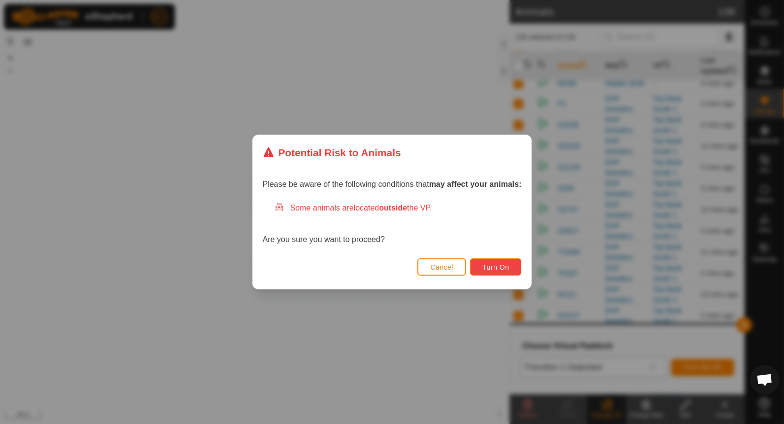
click at [498, 265] on span "Turn On" at bounding box center [496, 267] width 27 height 8
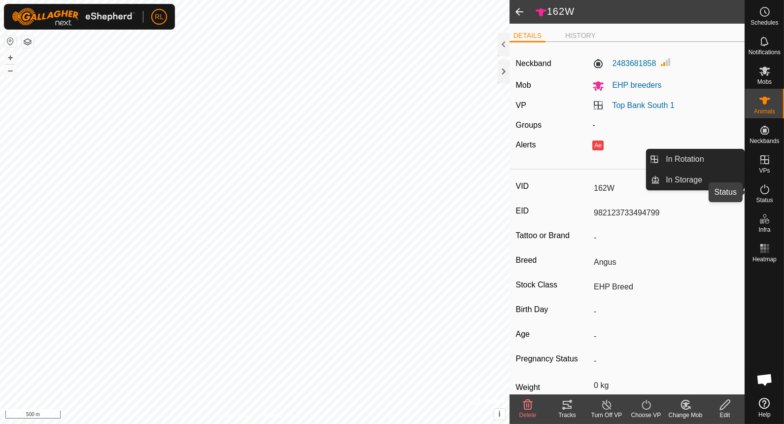
click at [758, 196] on es-activation-svg-icon at bounding box center [765, 189] width 18 height 16
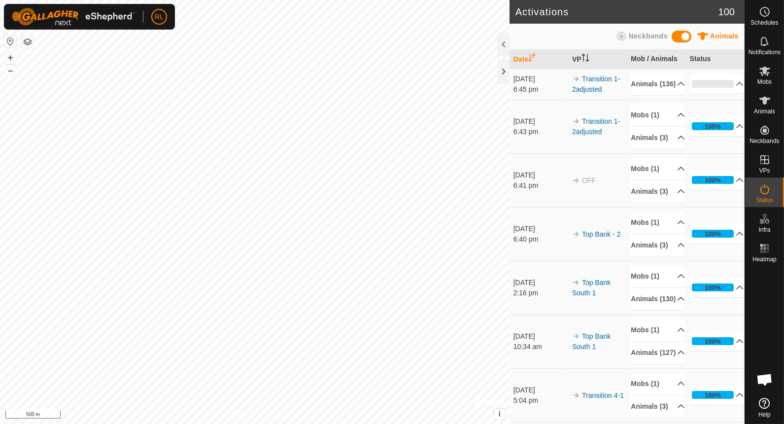
click at [758, 196] on es-activation-svg-icon at bounding box center [765, 189] width 18 height 16
